Goal: Find specific page/section: Find specific page/section

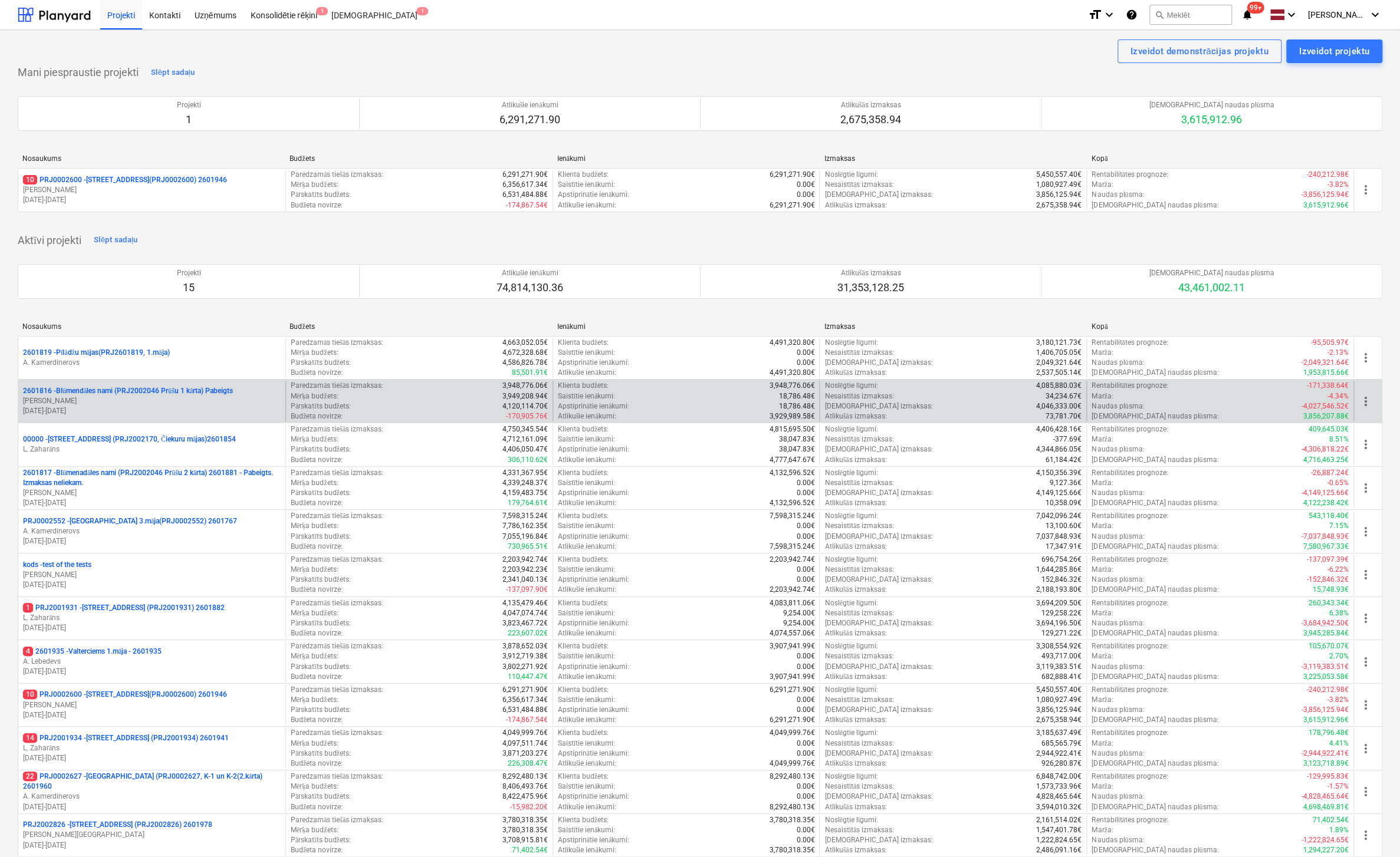
scroll to position [59, 0]
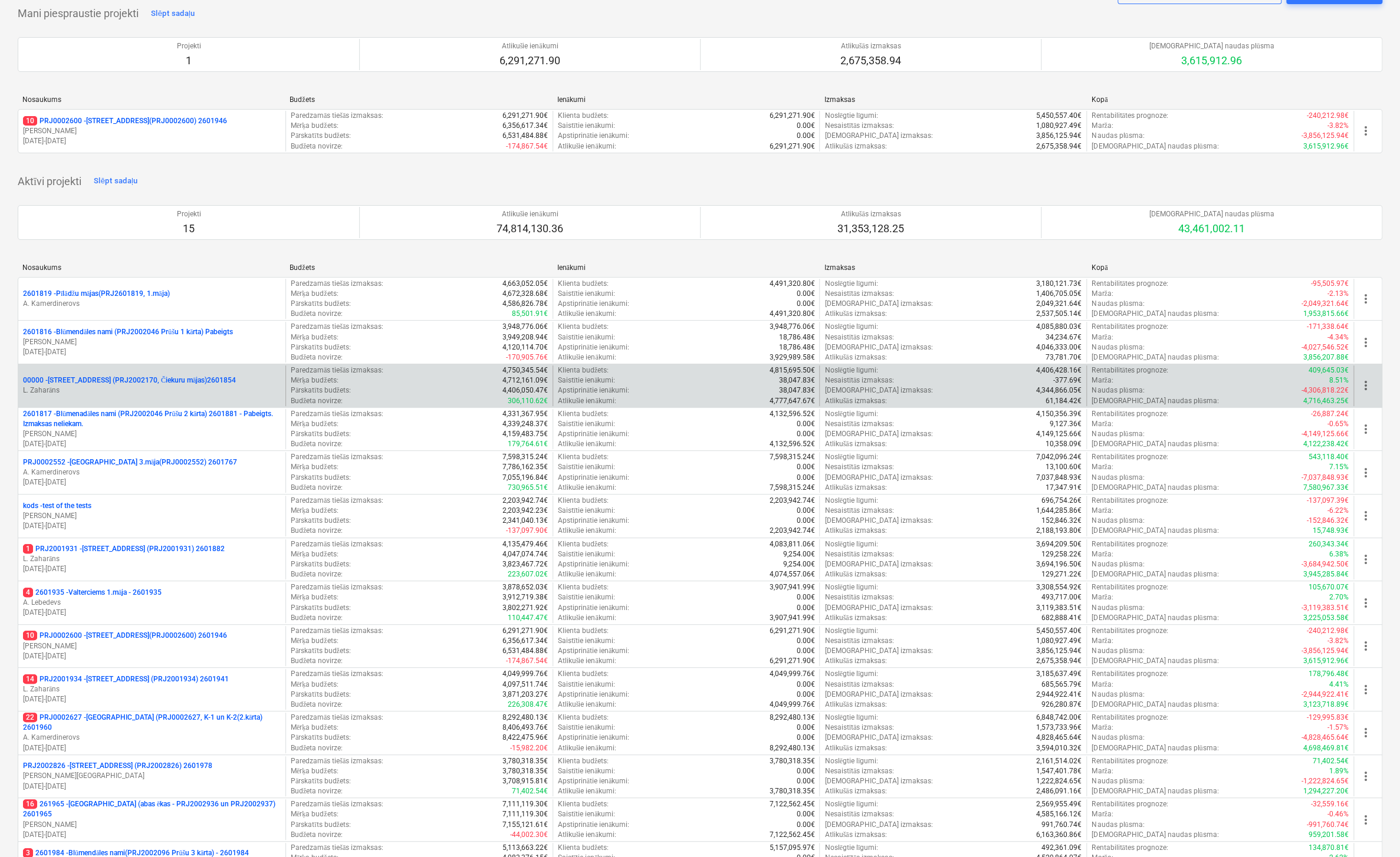
click at [145, 376] on p "00000 - [STREET_ADDRESS] (PRJ2002170, Čiekuru mājas)2601854" at bounding box center [130, 380] width 213 height 10
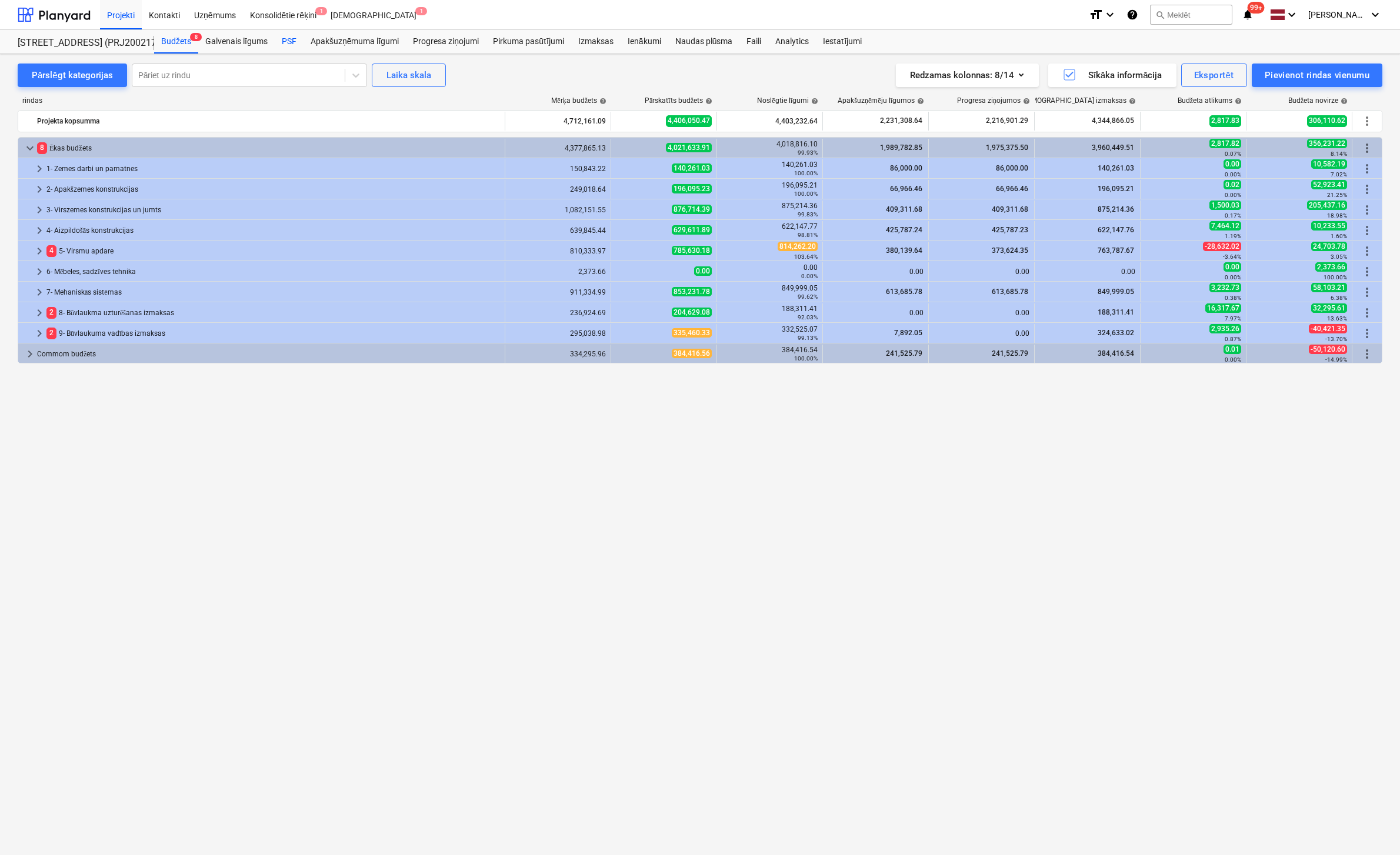
click at [285, 41] on div "PSF" at bounding box center [289, 41] width 29 height 24
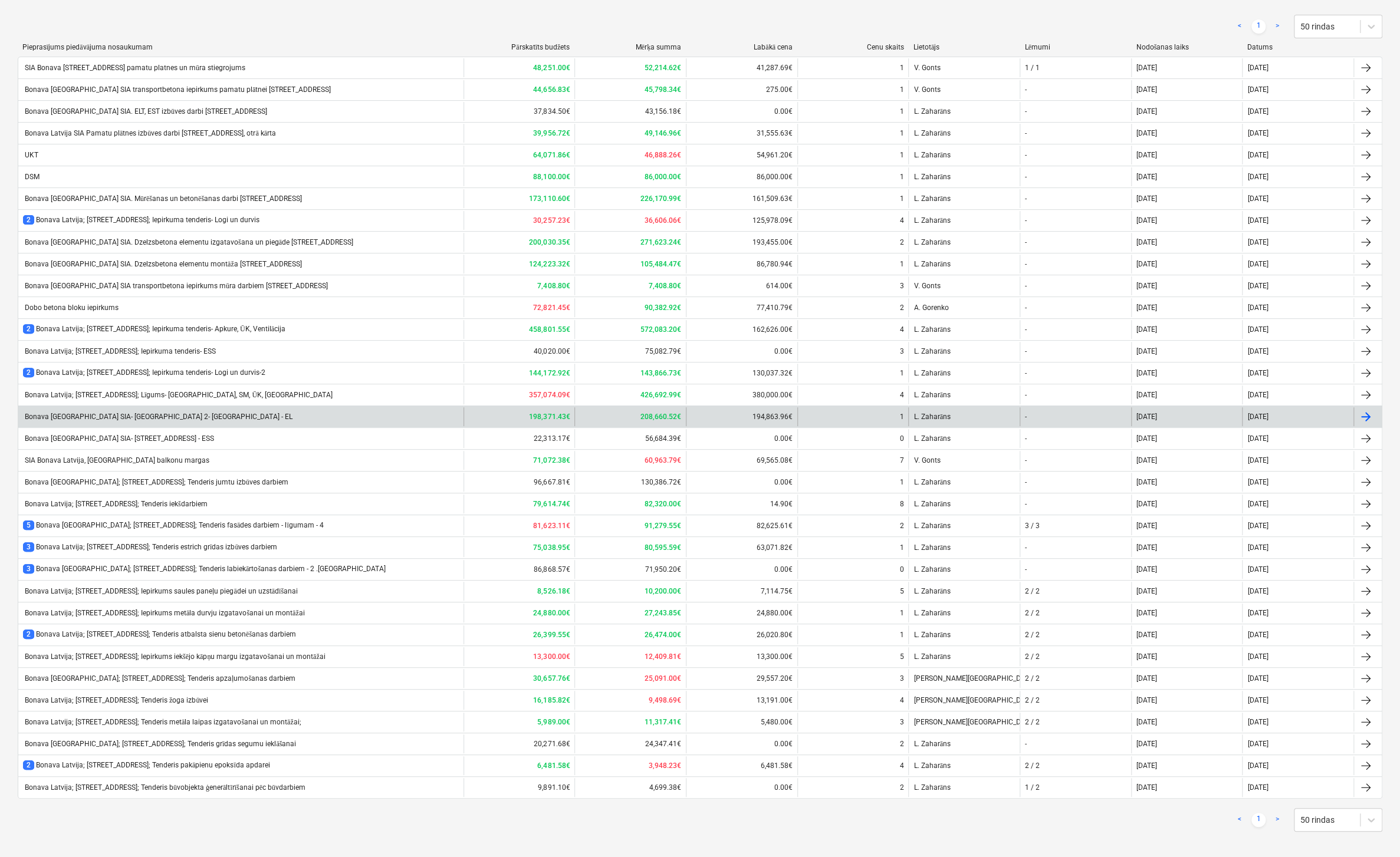
scroll to position [138, 0]
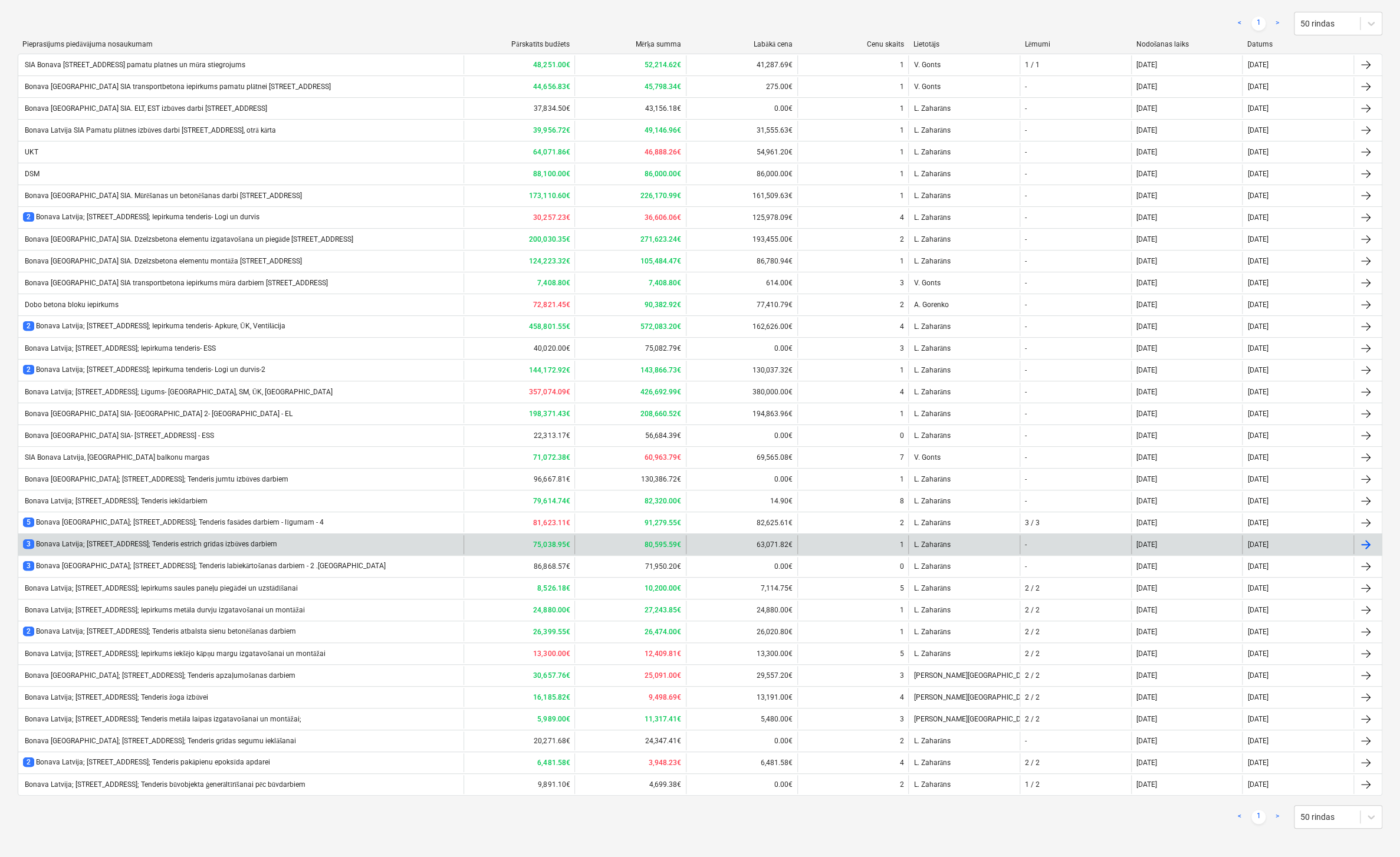
click at [170, 541] on div "3 Bonava Latvija; [STREET_ADDRESS]; Tenderis estrich grīdas izbūves darbiem" at bounding box center [150, 544] width 254 height 10
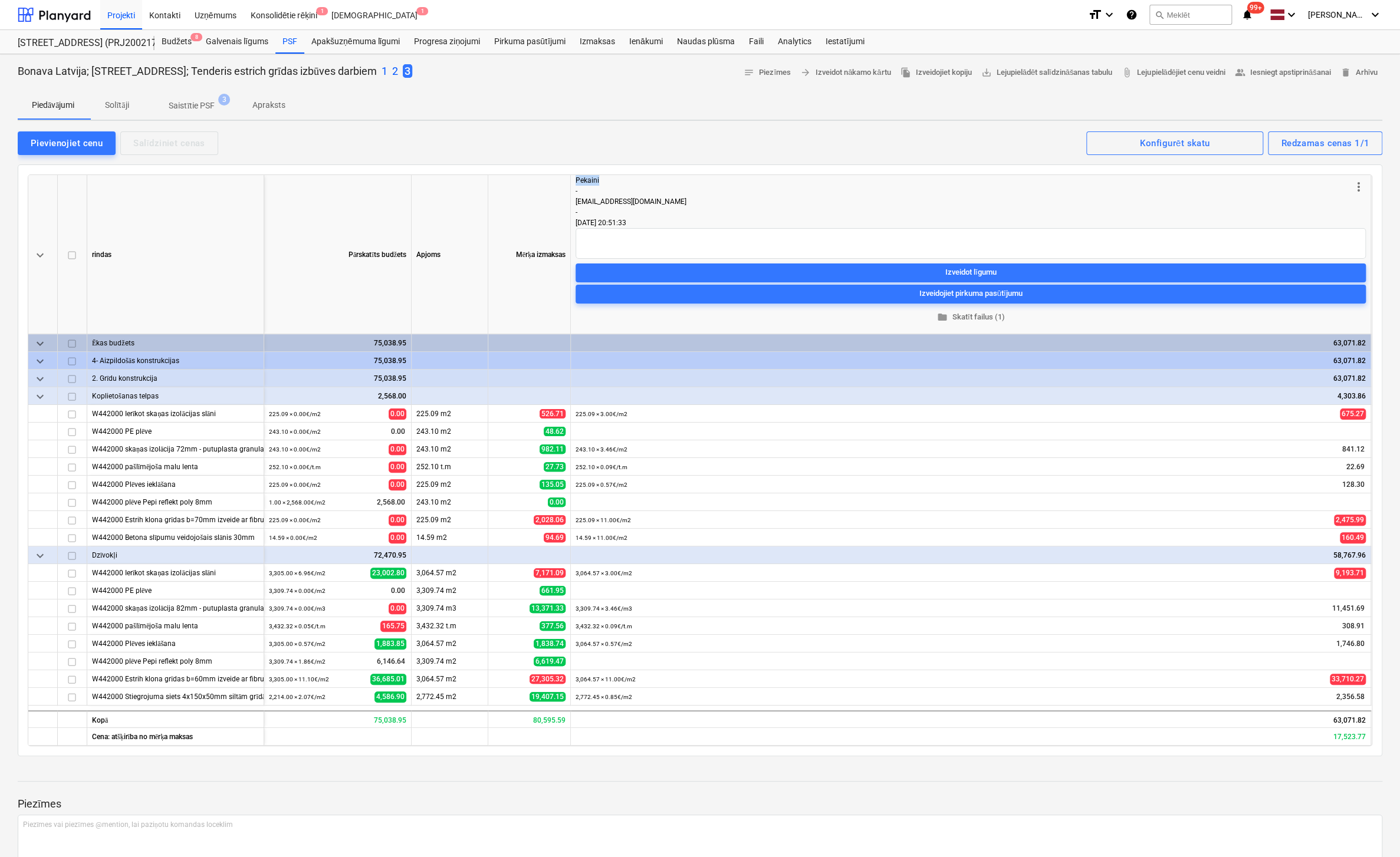
drag, startPoint x: 576, startPoint y: 178, endPoint x: 604, endPoint y: 178, distance: 28.0
click at [604, 178] on div "Pekaini" at bounding box center [964, 180] width 776 height 10
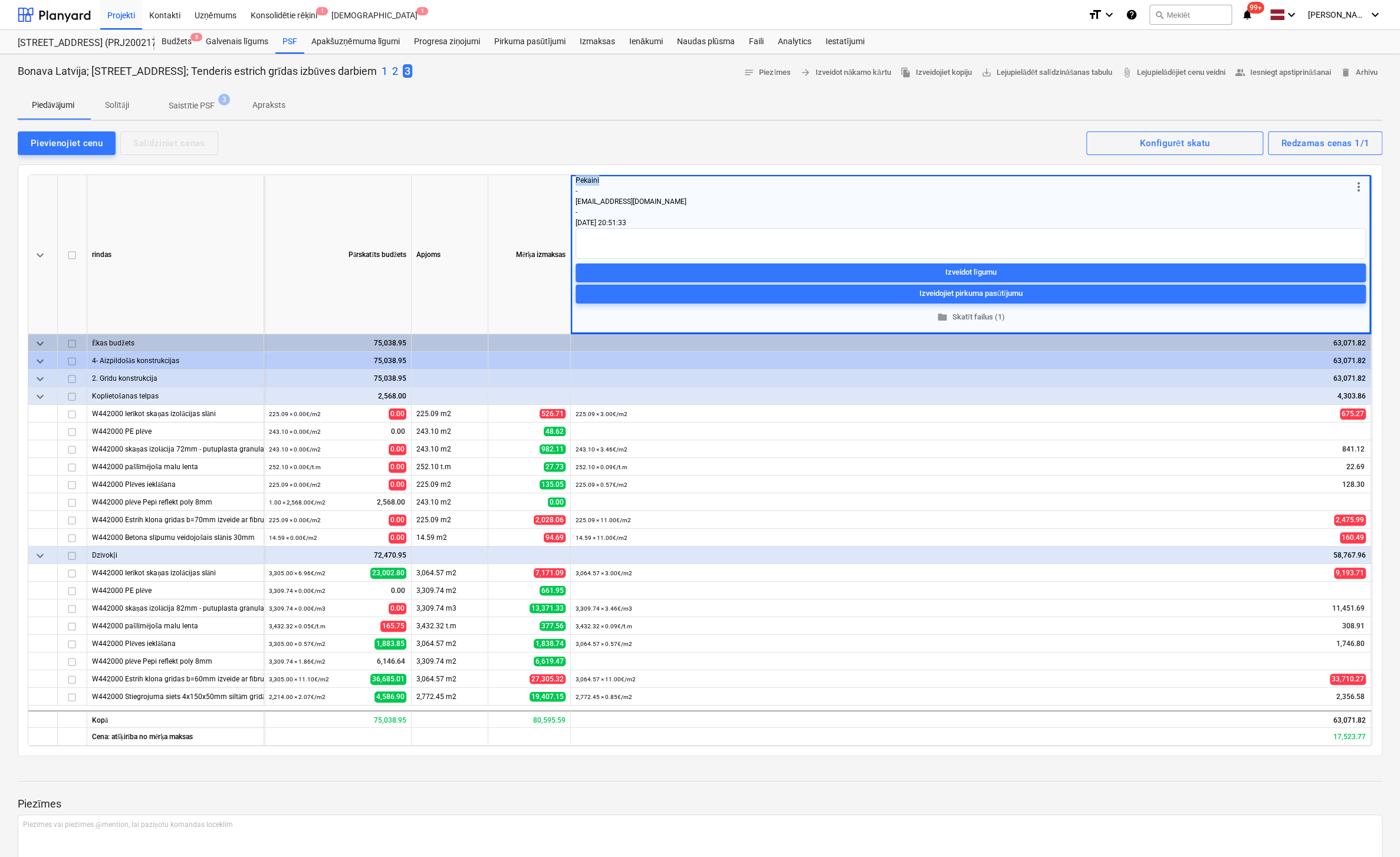
click at [392, 70] on p "2" at bounding box center [395, 71] width 6 height 14
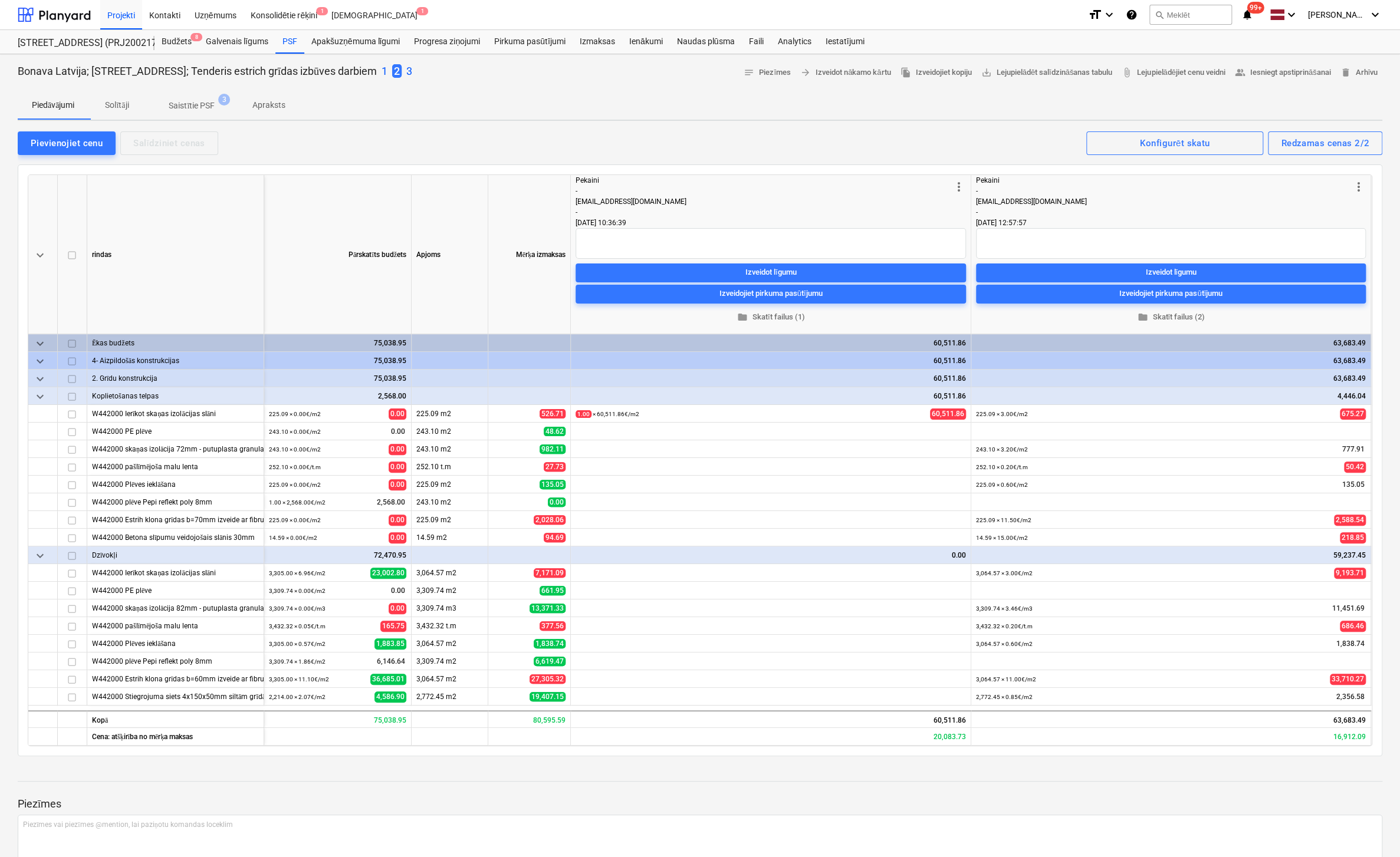
click at [381, 68] on p "1" at bounding box center [385, 71] width 6 height 14
